Goal: Browse casually

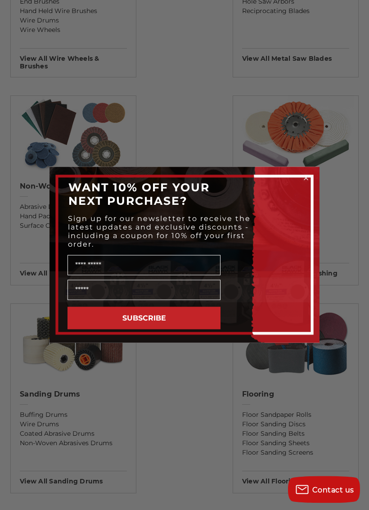
scroll to position [899, 0]
click at [302, 178] on circle "Close dialog" at bounding box center [306, 178] width 9 height 9
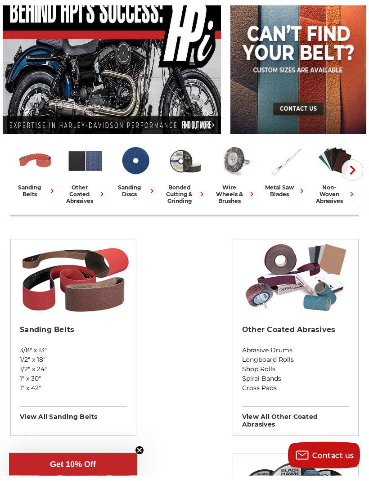
scroll to position [117, 0]
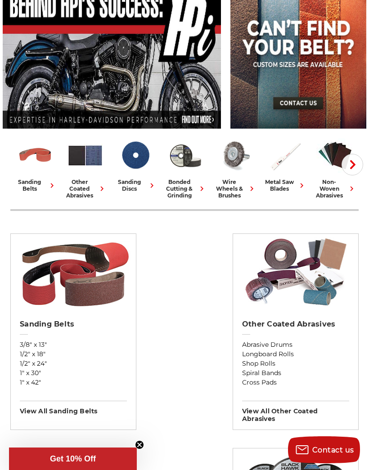
click at [351, 166] on icon "button" at bounding box center [352, 164] width 9 height 9
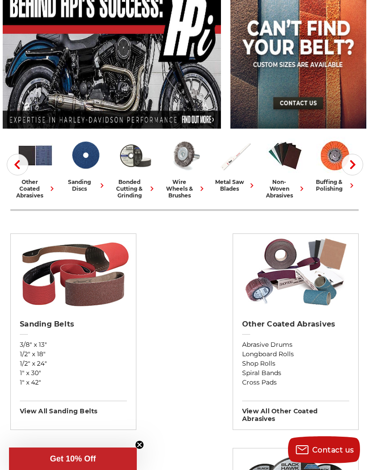
click at [354, 163] on use "button" at bounding box center [352, 164] width 5 height 9
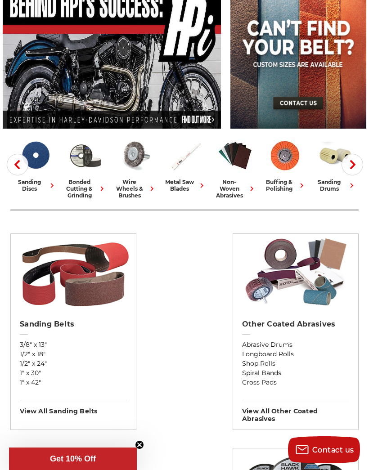
click at [358, 161] on button "Next" at bounding box center [353, 165] width 22 height 22
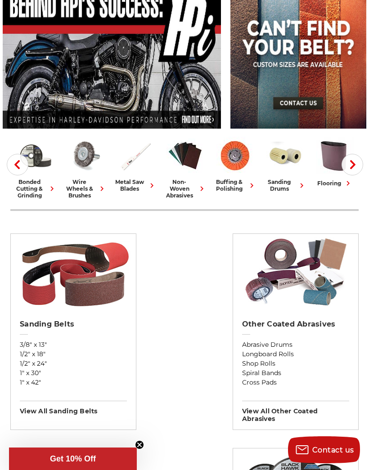
click at [352, 164] on icon "button" at bounding box center [352, 164] width 9 height 9
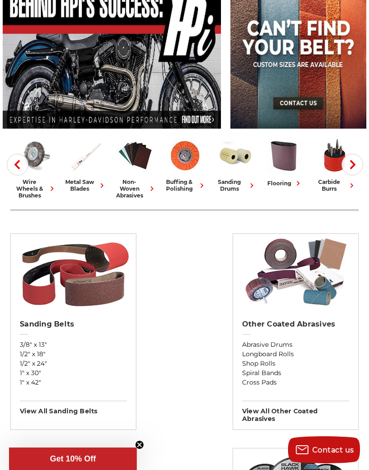
click at [352, 163] on icon "button" at bounding box center [352, 164] width 9 height 9
click at [362, 163] on button "Next" at bounding box center [353, 165] width 22 height 22
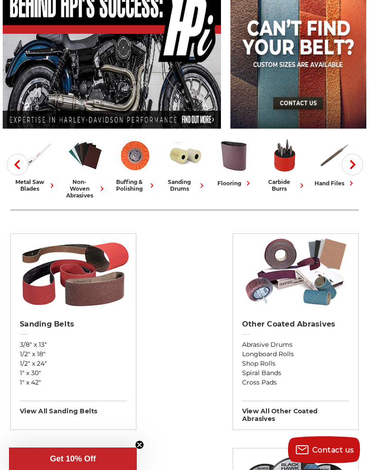
click at [363, 164] on button "Next" at bounding box center [353, 165] width 22 height 22
click at [356, 164] on use "button" at bounding box center [352, 164] width 5 height 9
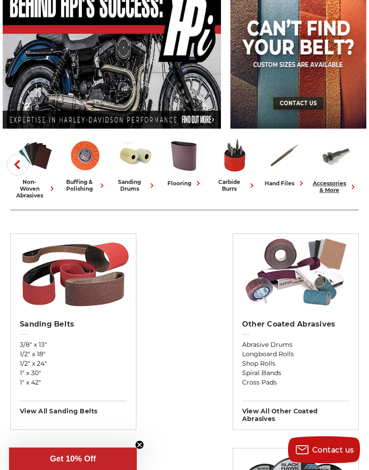
click at [355, 164] on img at bounding box center [335, 156] width 39 height 39
click at [356, 164] on link "accessories & more" at bounding box center [335, 165] width 43 height 57
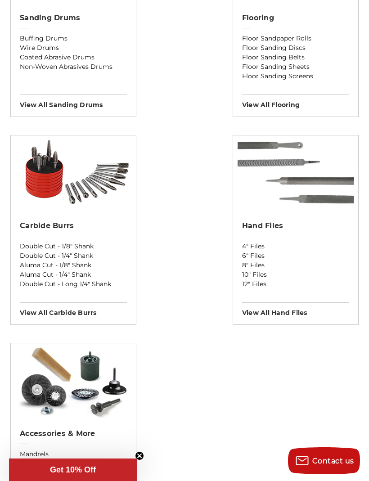
scroll to position [1274, 0]
